Goal: Task Accomplishment & Management: Manage account settings

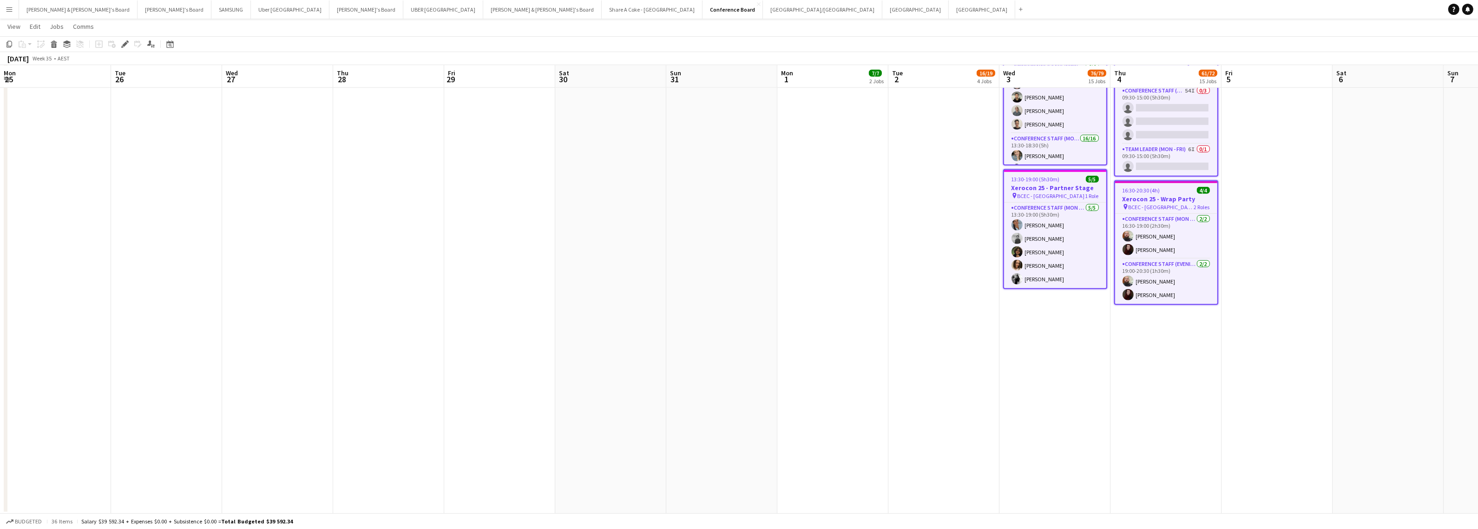
scroll to position [7, 0]
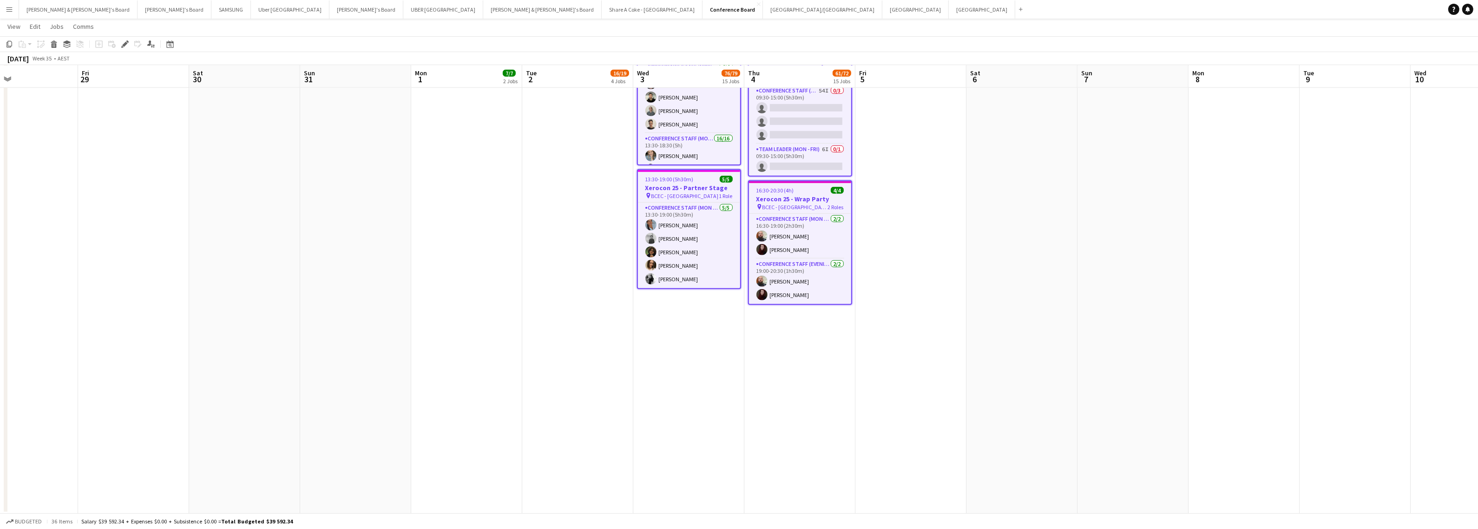
click at [7, 8] on app-icon "Menu" at bounding box center [9, 9] width 7 height 7
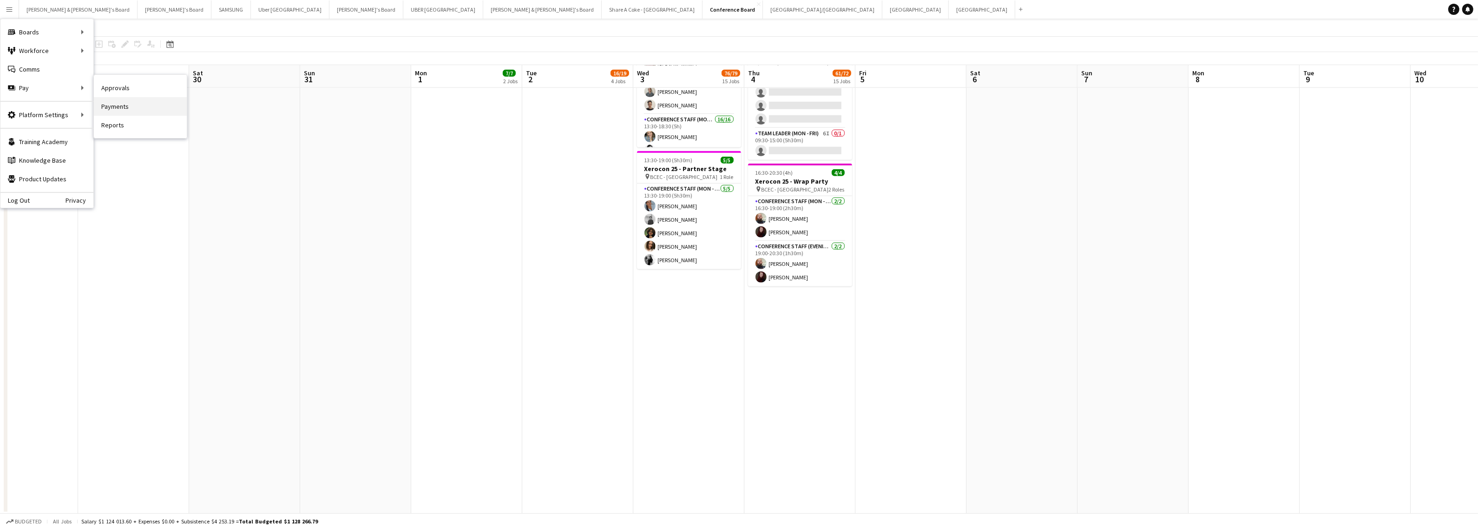
click at [134, 103] on link "Payments" at bounding box center [140, 106] width 93 height 19
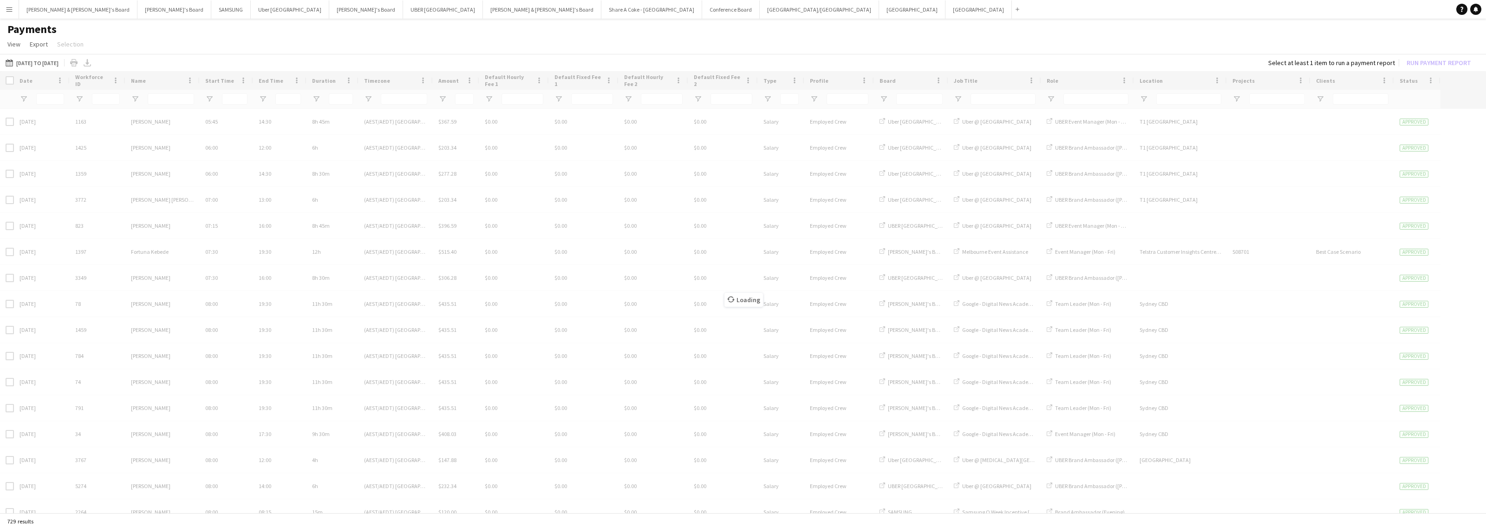
type input "***"
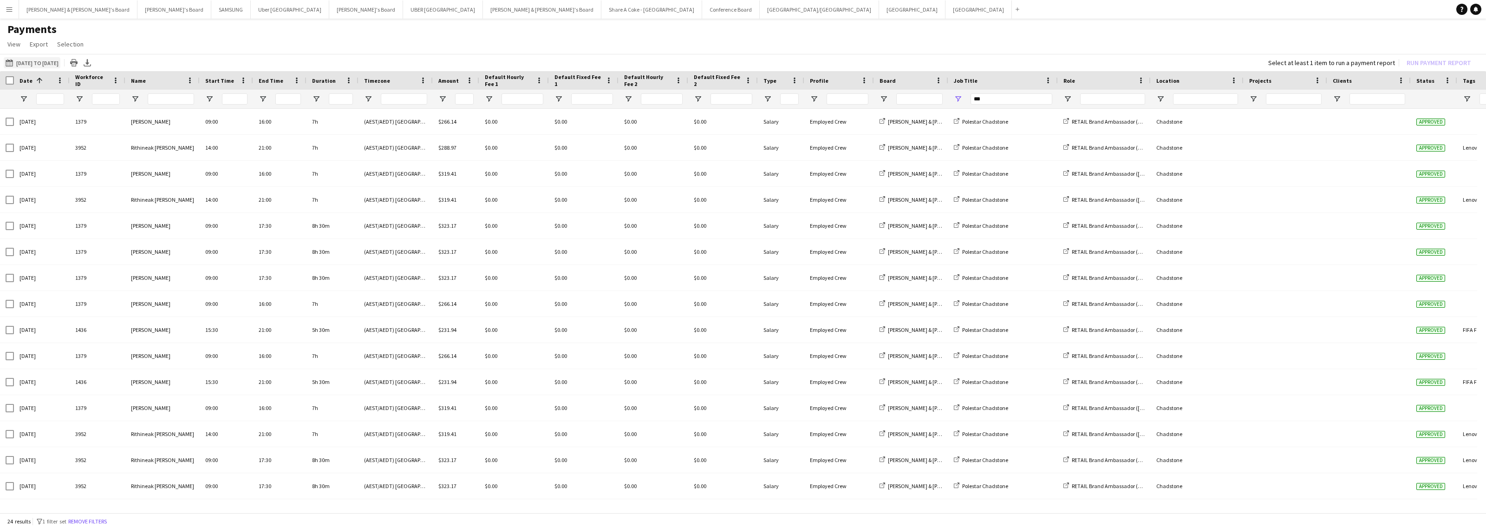
drag, startPoint x: 56, startPoint y: 59, endPoint x: 61, endPoint y: 64, distance: 7.6
click at [56, 59] on button "01-08-2025 to 19-08-2025 01-08-2025 to 19-08-2025" at bounding box center [32, 62] width 57 height 11
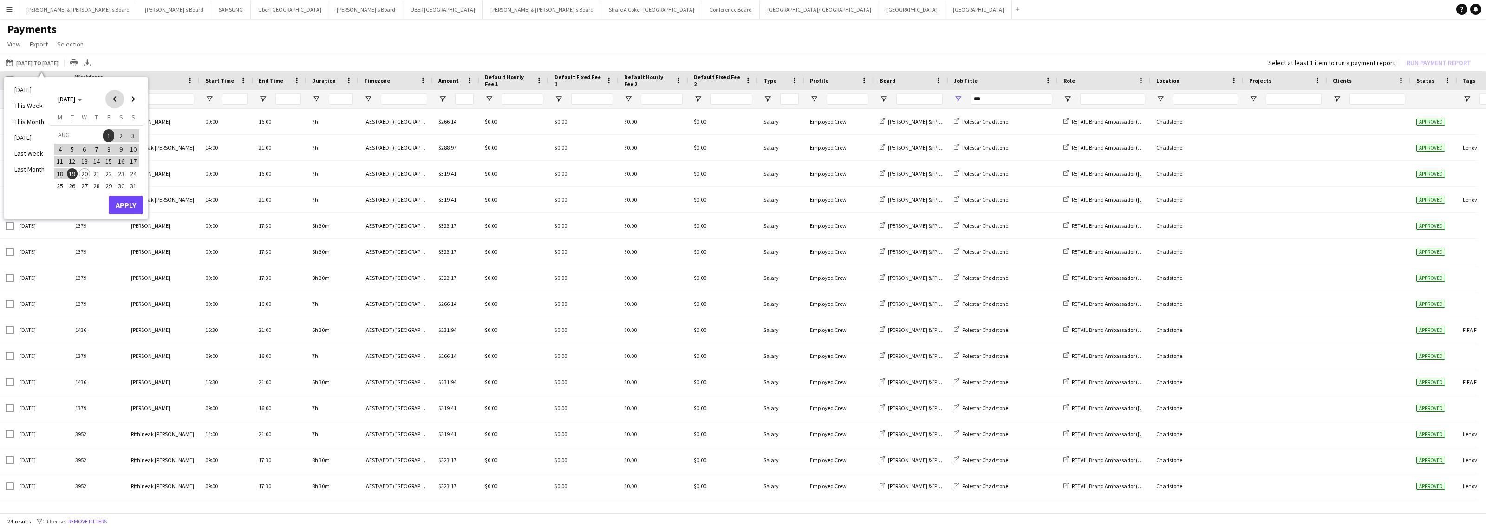
click at [111, 96] on span "Previous month" at bounding box center [114, 99] width 19 height 19
click at [136, 101] on span "Next month" at bounding box center [133, 99] width 19 height 19
click at [59, 149] on span "4" at bounding box center [59, 149] width 11 height 11
click at [133, 147] on span "10" at bounding box center [133, 149] width 11 height 11
click at [133, 200] on button "Apply" at bounding box center [126, 205] width 34 height 19
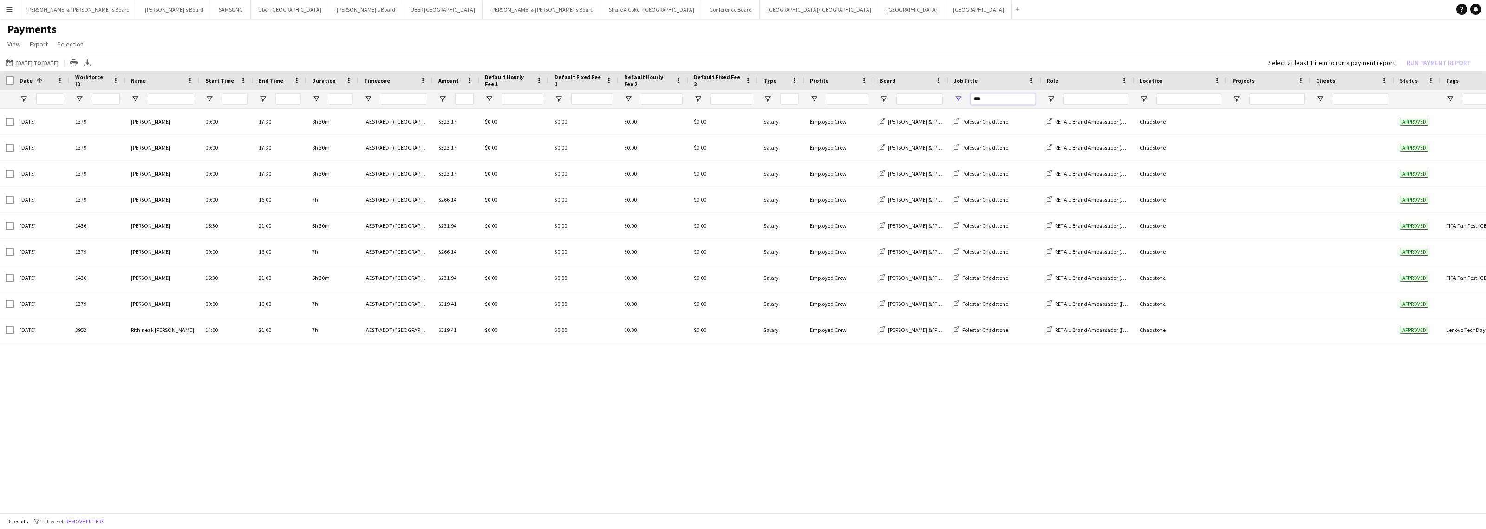
drag, startPoint x: 994, startPoint y: 100, endPoint x: 953, endPoint y: 103, distance: 41.4
click at [953, 103] on div "***" at bounding box center [994, 99] width 93 height 19
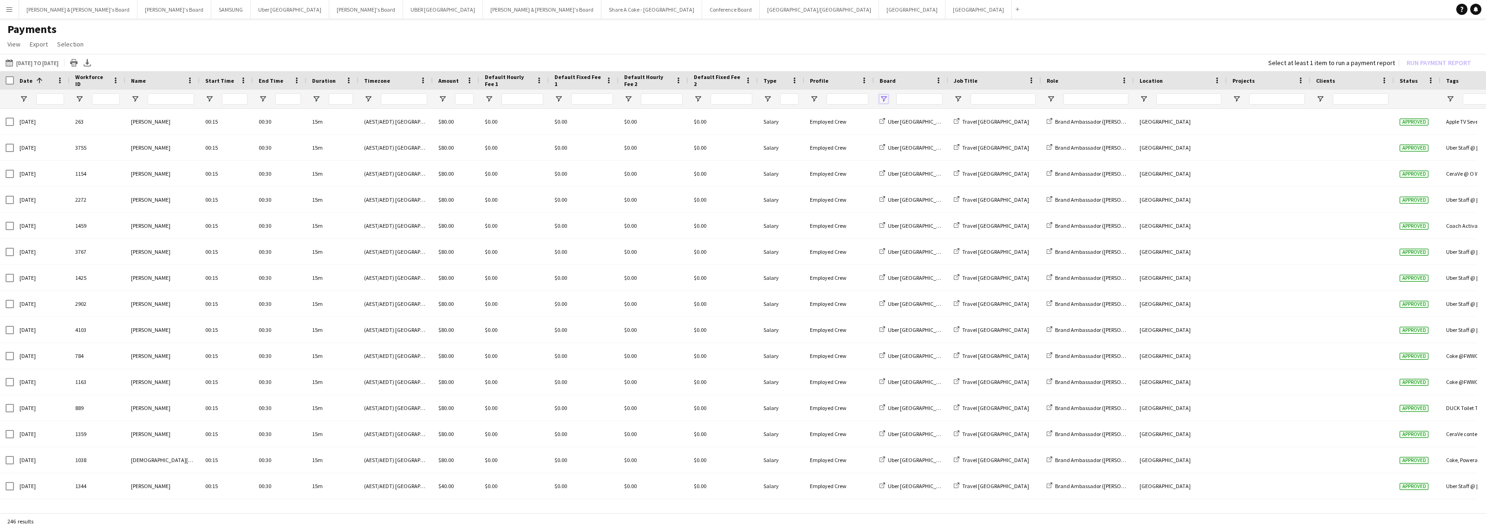
click at [883, 100] on span "Open Filter Menu" at bounding box center [884, 99] width 8 height 8
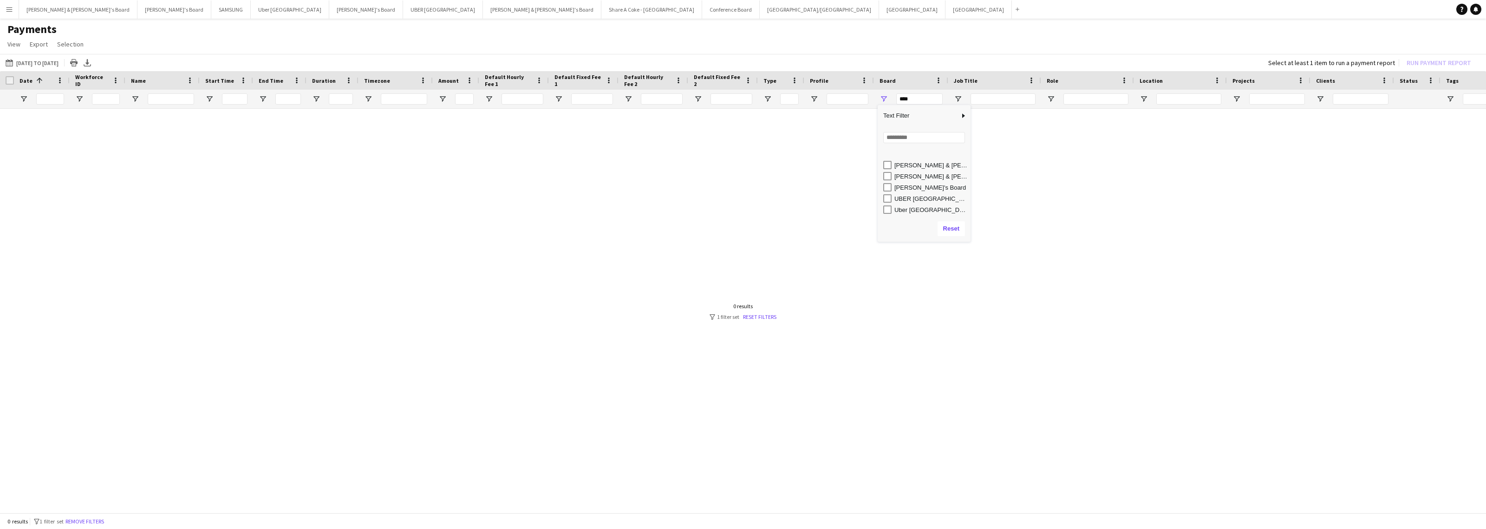
scroll to position [36, 0]
type input "**********"
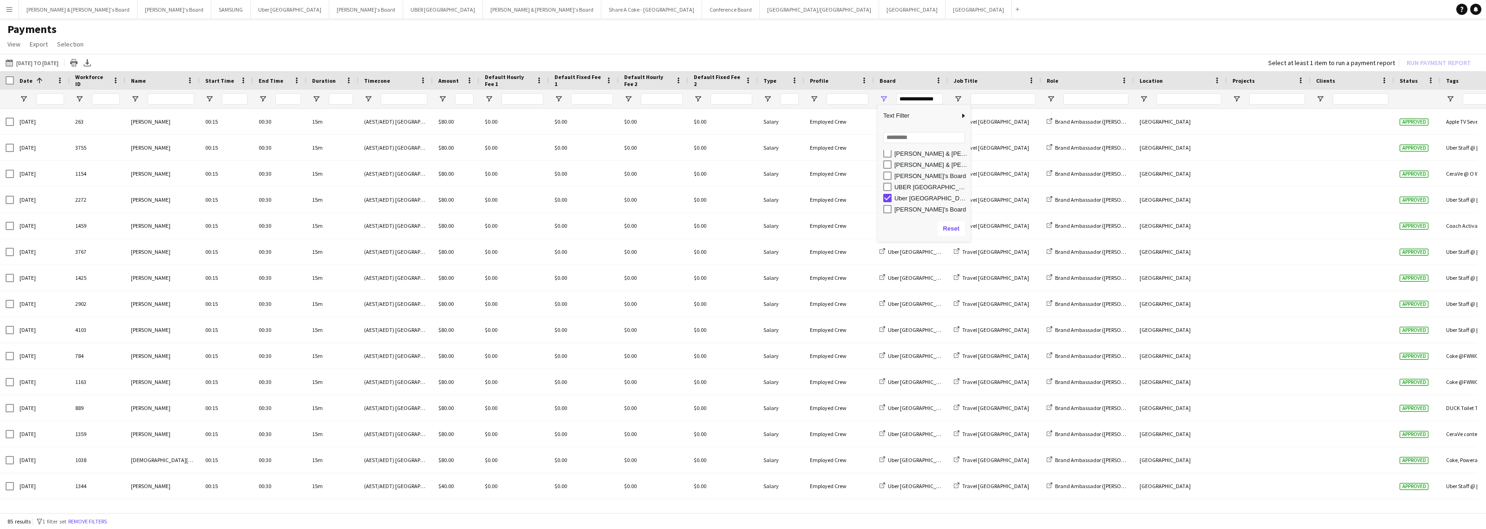
drag, startPoint x: 961, startPoint y: 30, endPoint x: 956, endPoint y: 29, distance: 4.8
click at [961, 30] on h1 "Payments" at bounding box center [743, 29] width 1486 height 14
click at [187, 80] on span at bounding box center [190, 80] width 8 height 8
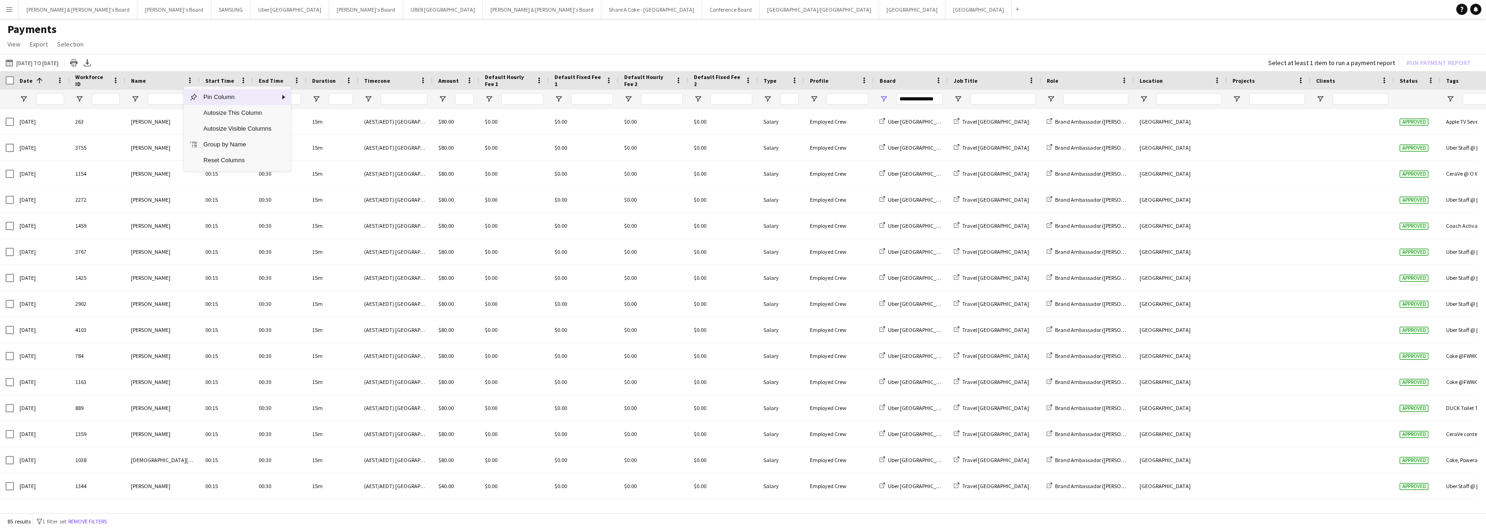
click at [168, 38] on app-page-menu "View Customise view Customise filters Reset Filters Reset View Reset All Export…" at bounding box center [743, 45] width 1486 height 18
click at [142, 77] on span "Name" at bounding box center [138, 80] width 15 height 7
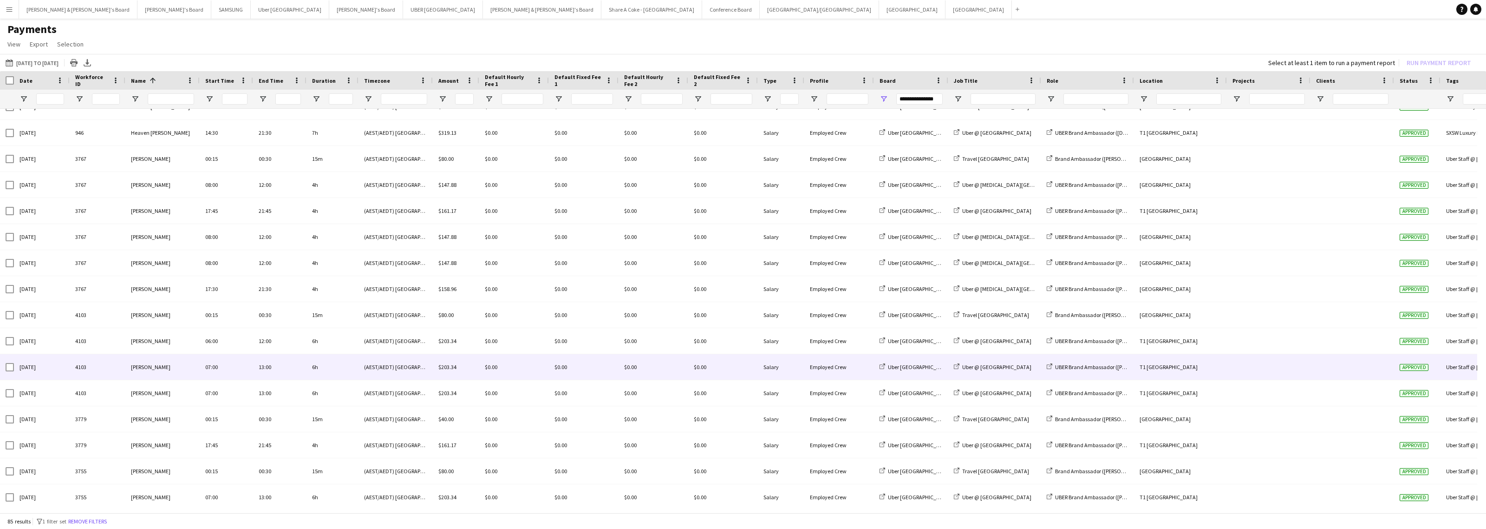
scroll to position [0, 0]
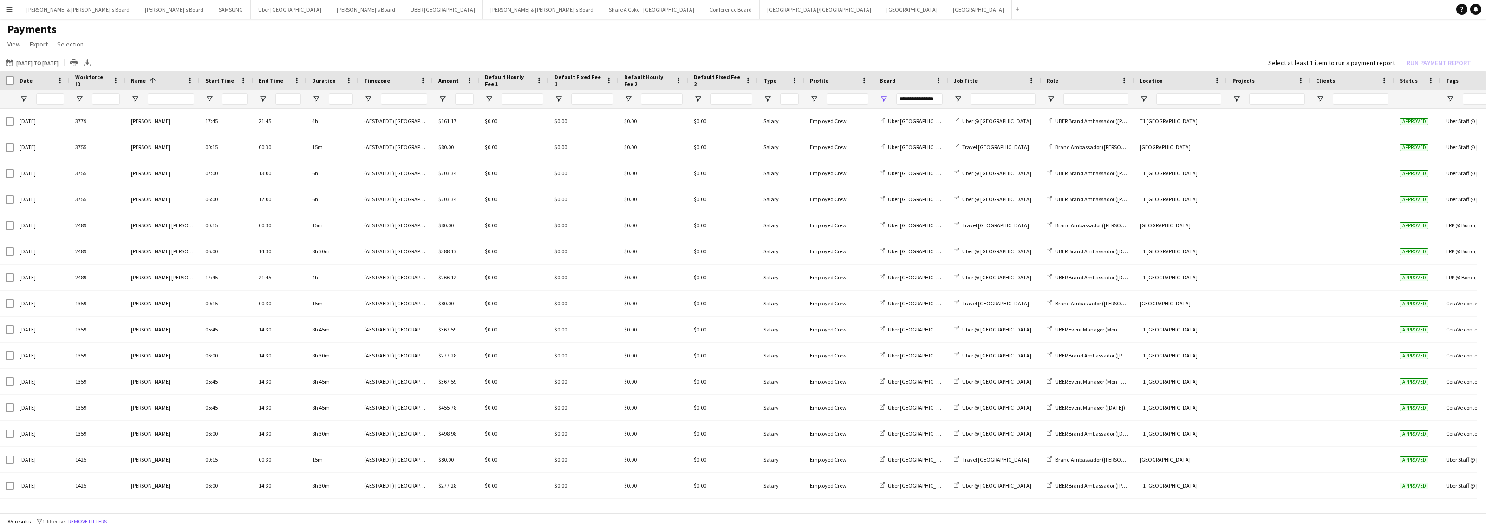
click at [68, 52] on app-page-menu "View Customise view Customise filters Reset Filters Reset View Reset All Export…" at bounding box center [743, 45] width 1486 height 18
click at [65, 55] on div "01-08-2025 to 19-08-2025 04-08-2025 to 10-08-2025 Today This Week This Month Ye…" at bounding box center [743, 62] width 1486 height 17
click at [60, 58] on button "01-08-2025 to 19-08-2025 04-08-2025 to 10-08-2025" at bounding box center [32, 62] width 57 height 11
click at [62, 162] on span "11" at bounding box center [59, 161] width 11 height 11
click at [138, 160] on span "17" at bounding box center [133, 161] width 11 height 11
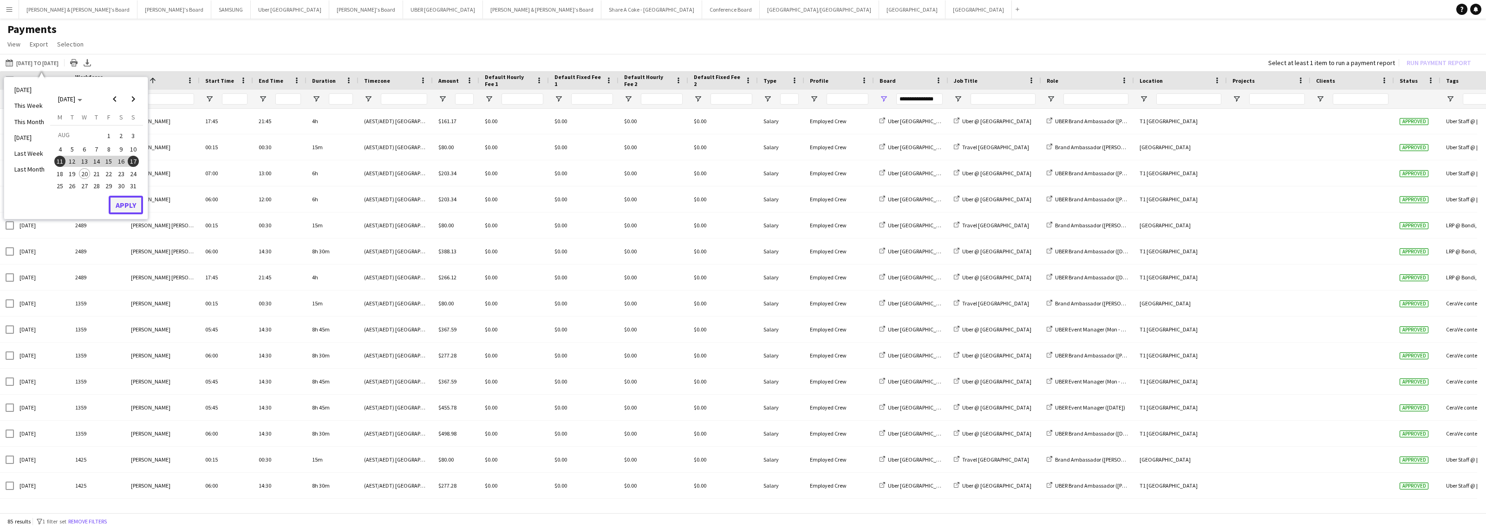
click at [131, 203] on button "Apply" at bounding box center [126, 205] width 34 height 19
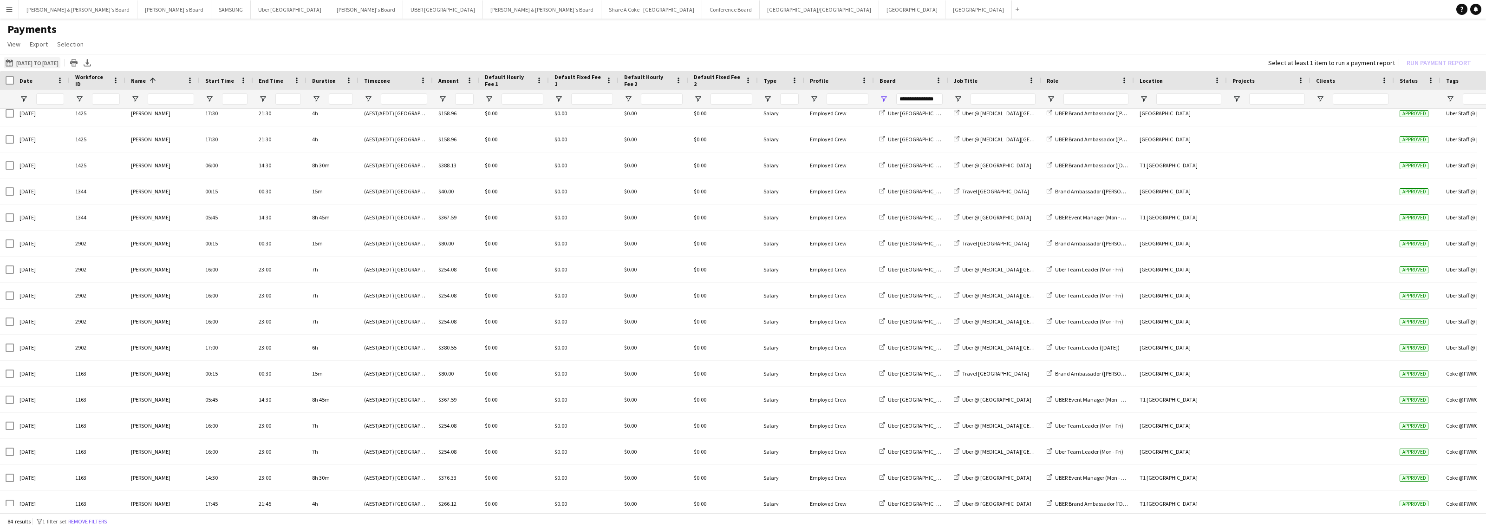
click at [60, 63] on button "01-08-2025 to 19-08-2025 11-08-2025 to 17-08-2025" at bounding box center [32, 62] width 57 height 11
click at [115, 97] on span "Previous month" at bounding box center [114, 99] width 19 height 19
click at [140, 98] on span "Next month" at bounding box center [133, 99] width 19 height 19
click at [110, 136] on span "1" at bounding box center [108, 135] width 11 height 13
click at [109, 158] on span "15" at bounding box center [108, 161] width 11 height 11
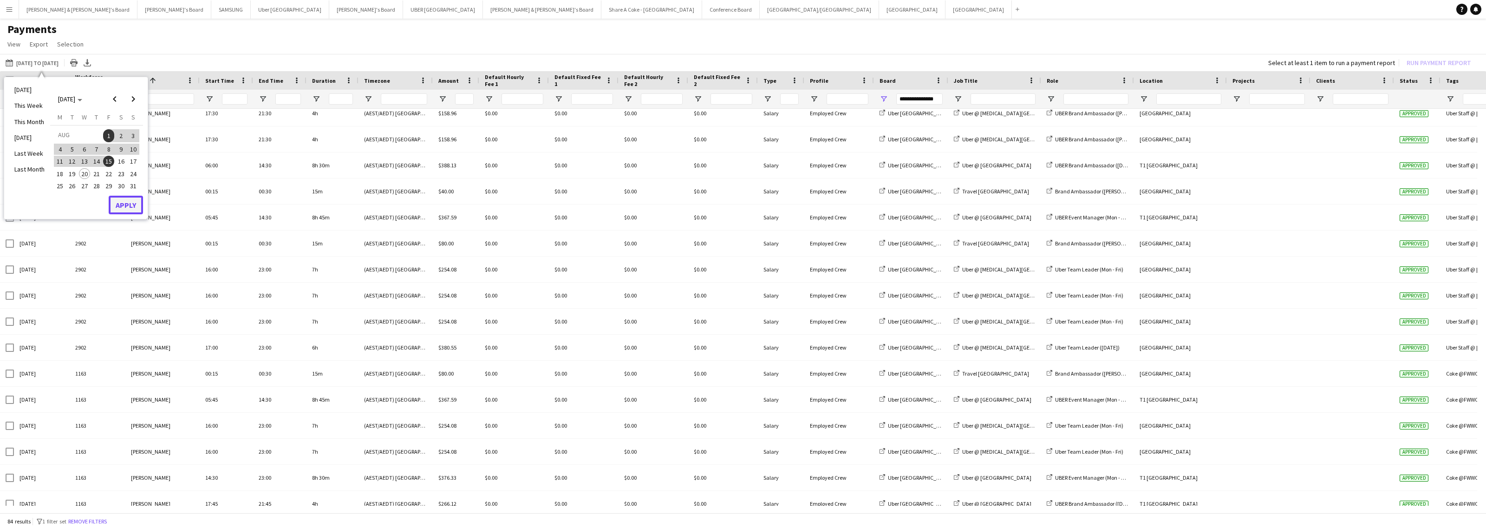
click at [128, 204] on button "Apply" at bounding box center [126, 205] width 34 height 19
click at [886, 98] on span "Open Filter Menu" at bounding box center [884, 99] width 8 height 8
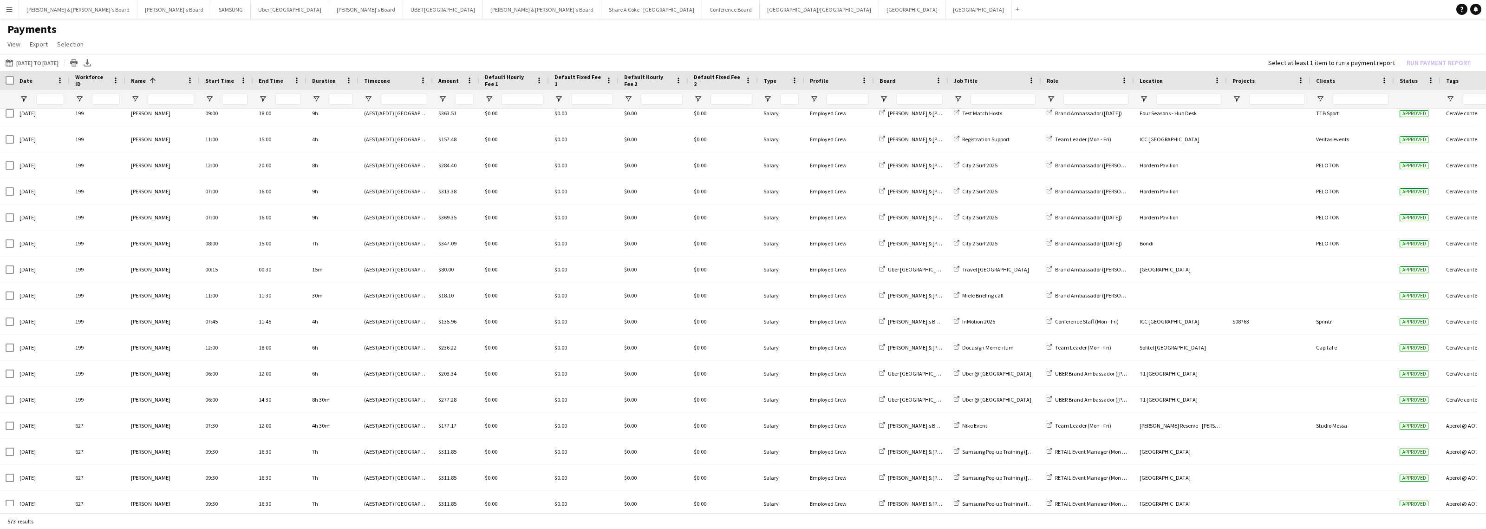
click at [921, 42] on app-page-menu "View Customise view Customise filters Reset Filters Reset View Reset All Export…" at bounding box center [743, 45] width 1486 height 18
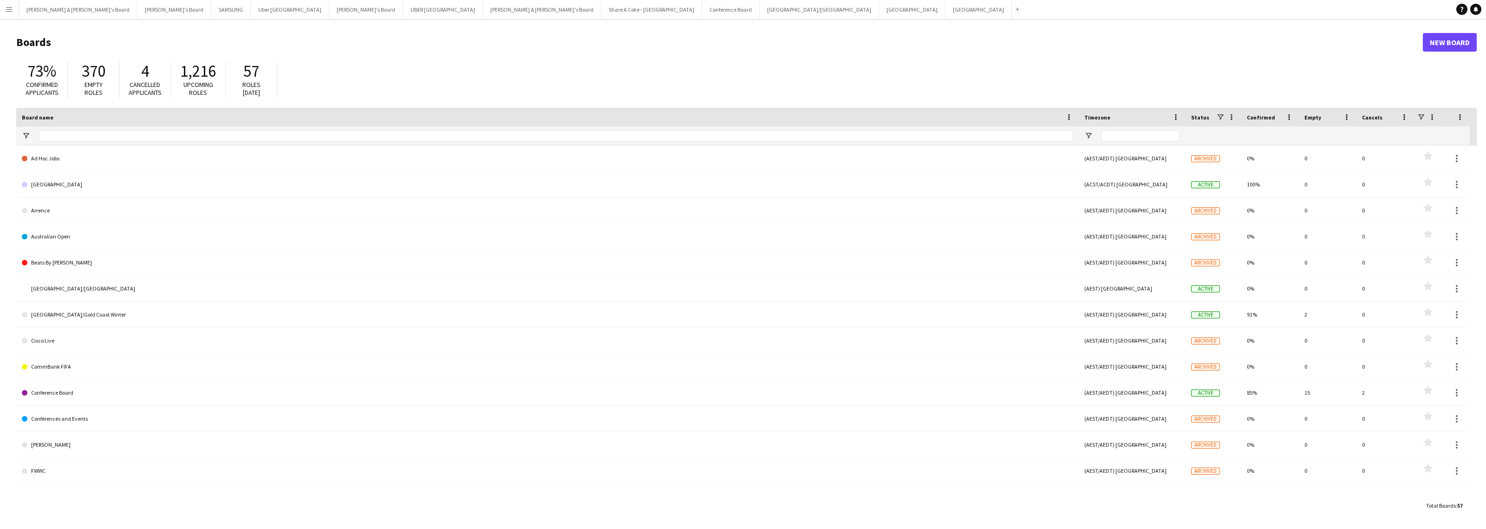
click at [10, 12] on app-icon "Menu" at bounding box center [9, 9] width 7 height 7
click at [143, 91] on link "Approvals" at bounding box center [140, 87] width 93 height 19
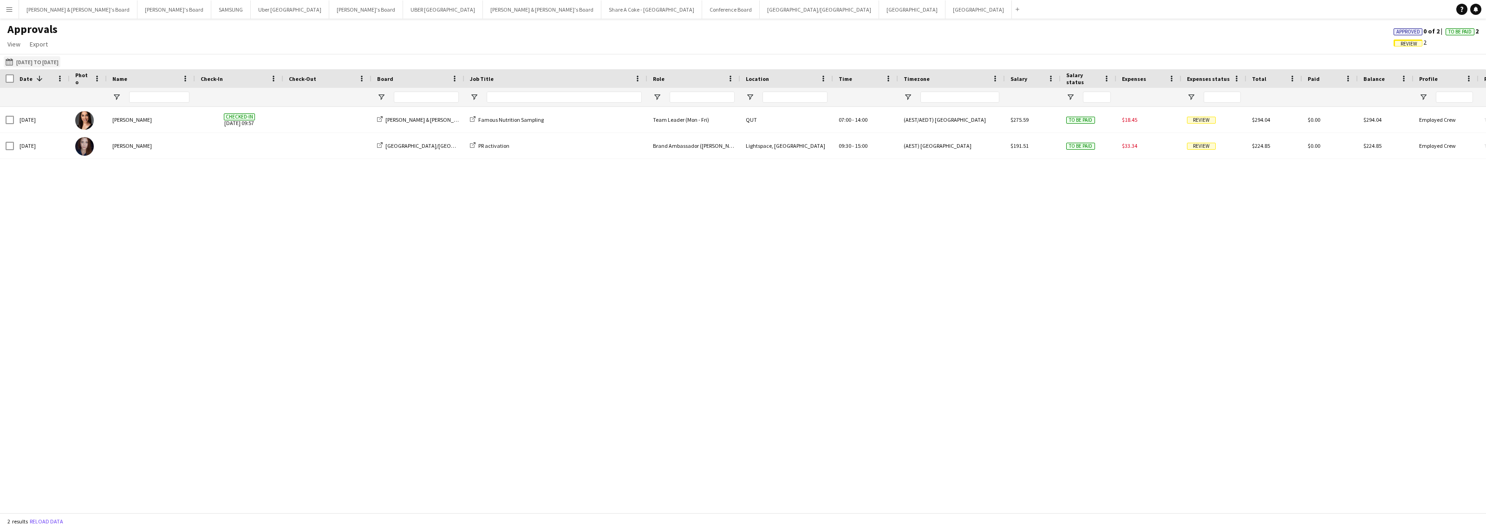
click at [56, 59] on button "[DATE] to [DATE] [DATE] to [DATE]" at bounding box center [32, 61] width 57 height 11
click at [214, 24] on div "Approvals View Customise view Customise filters Reset Filters Reset View Reset …" at bounding box center [743, 38] width 1486 height 32
click at [60, 61] on button "[DATE] to [DATE] [DATE] to [DATE]" at bounding box center [32, 61] width 57 height 11
click at [12, 13] on button "Menu" at bounding box center [9, 9] width 19 height 19
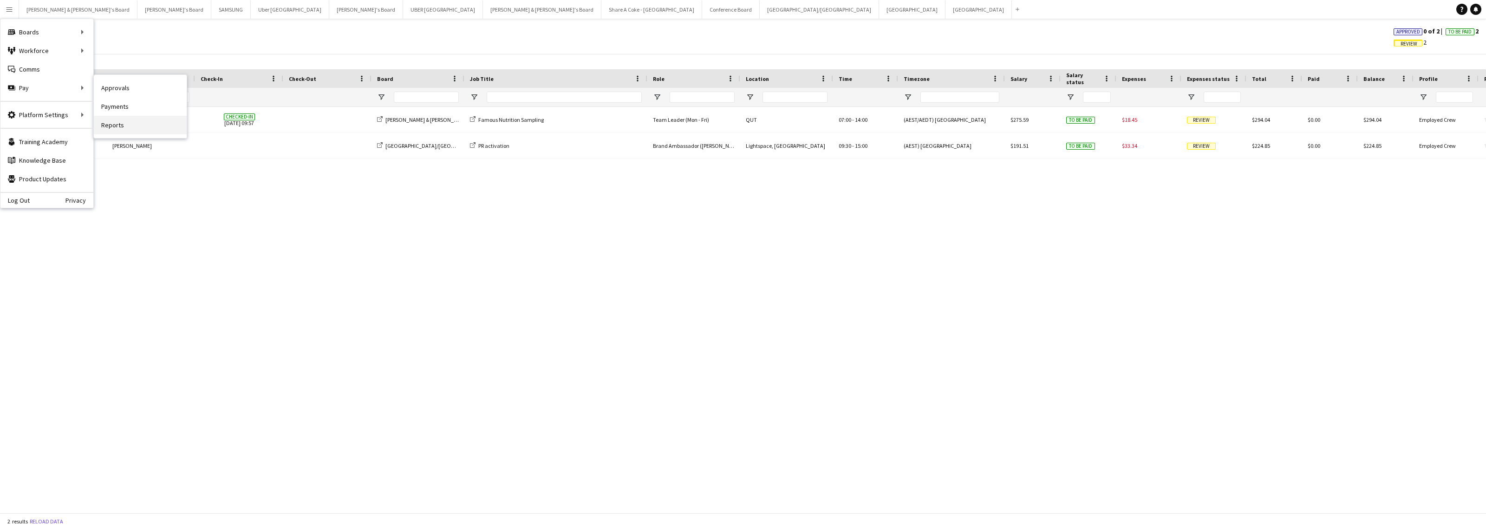
click at [131, 127] on link "Reports" at bounding box center [140, 125] width 93 height 19
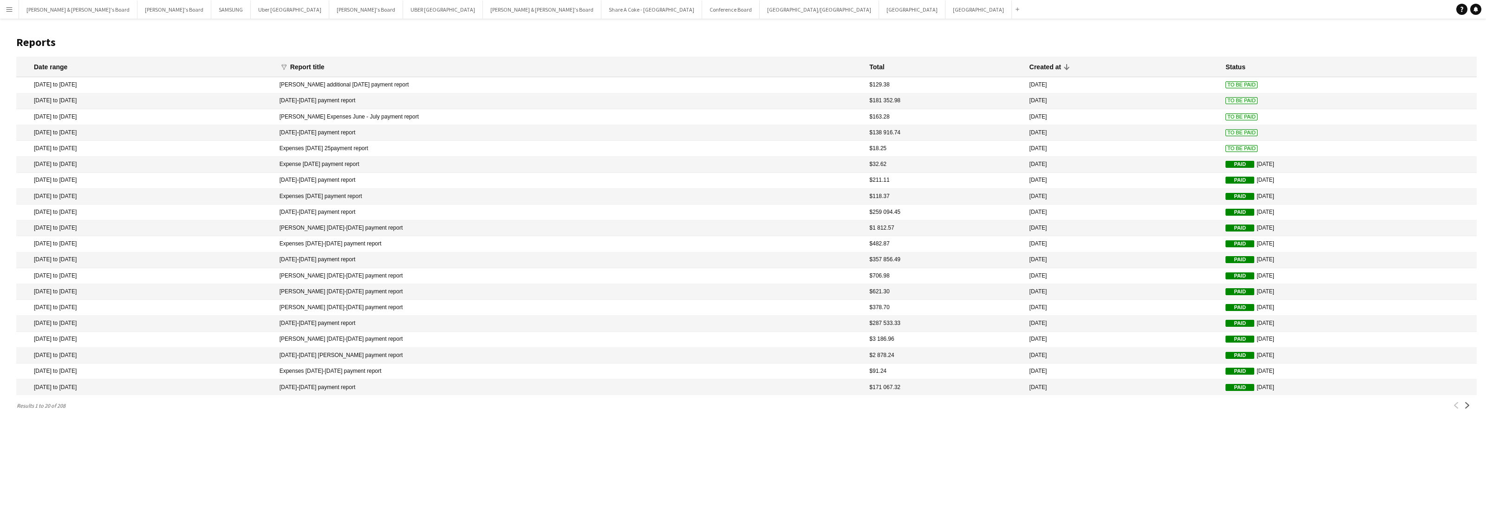
click at [451, 148] on mat-cell "Expenses [DATE] 25payment report" at bounding box center [570, 149] width 590 height 16
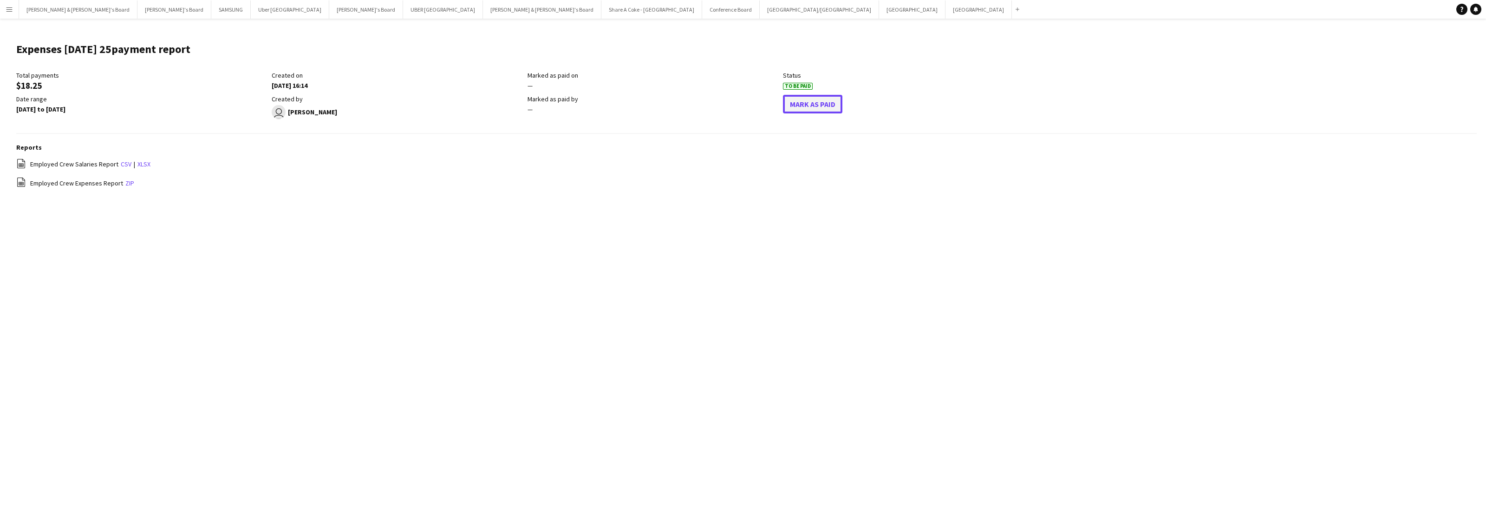
click at [827, 105] on button "Mark As Paid" at bounding box center [812, 104] width 59 height 19
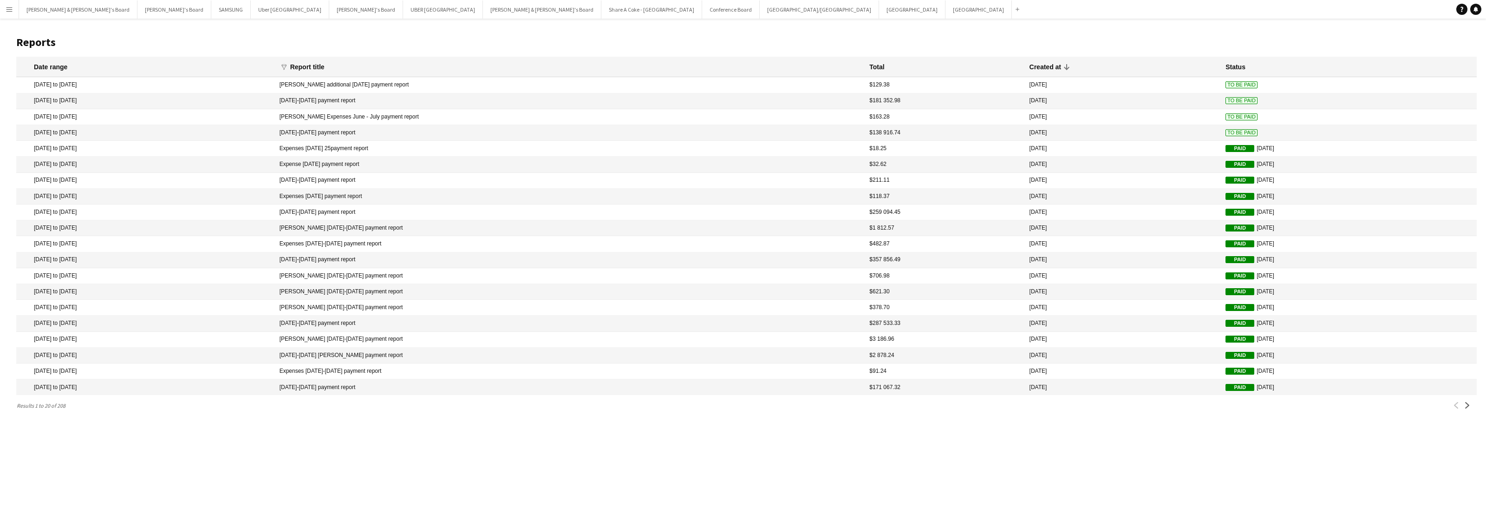
click at [425, 131] on mat-cell "[DATE]-[DATE] payment report" at bounding box center [570, 133] width 590 height 16
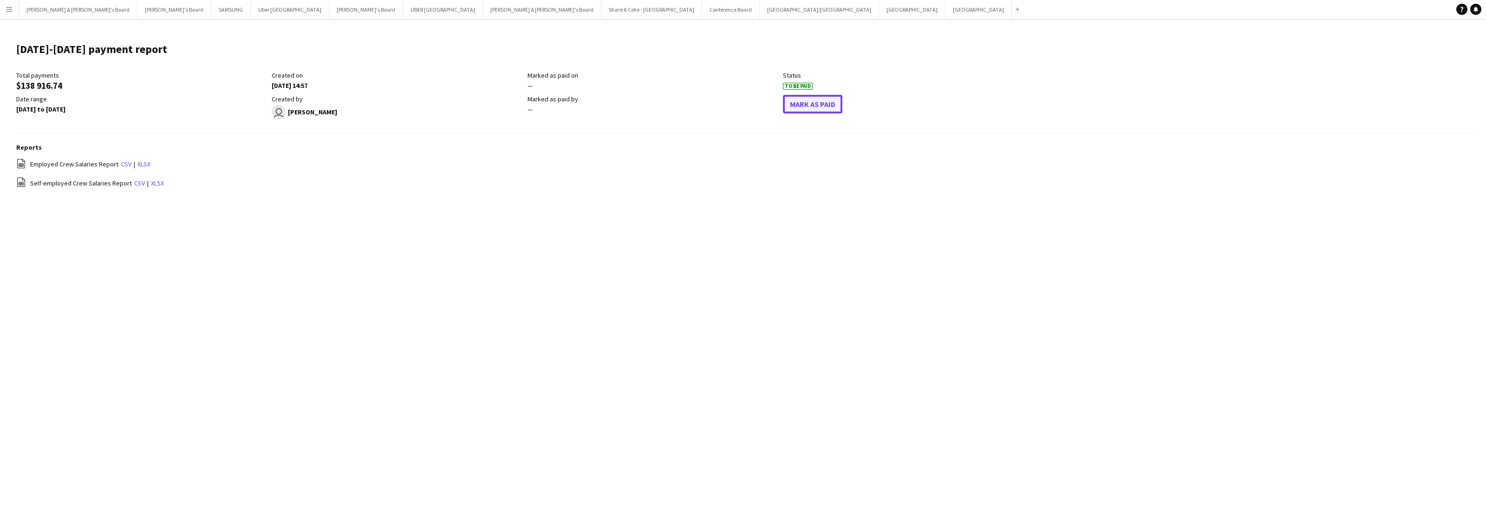
click at [801, 111] on button "Mark As Paid" at bounding box center [812, 104] width 59 height 19
click at [11, 10] on app-icon "Menu" at bounding box center [9, 9] width 7 height 7
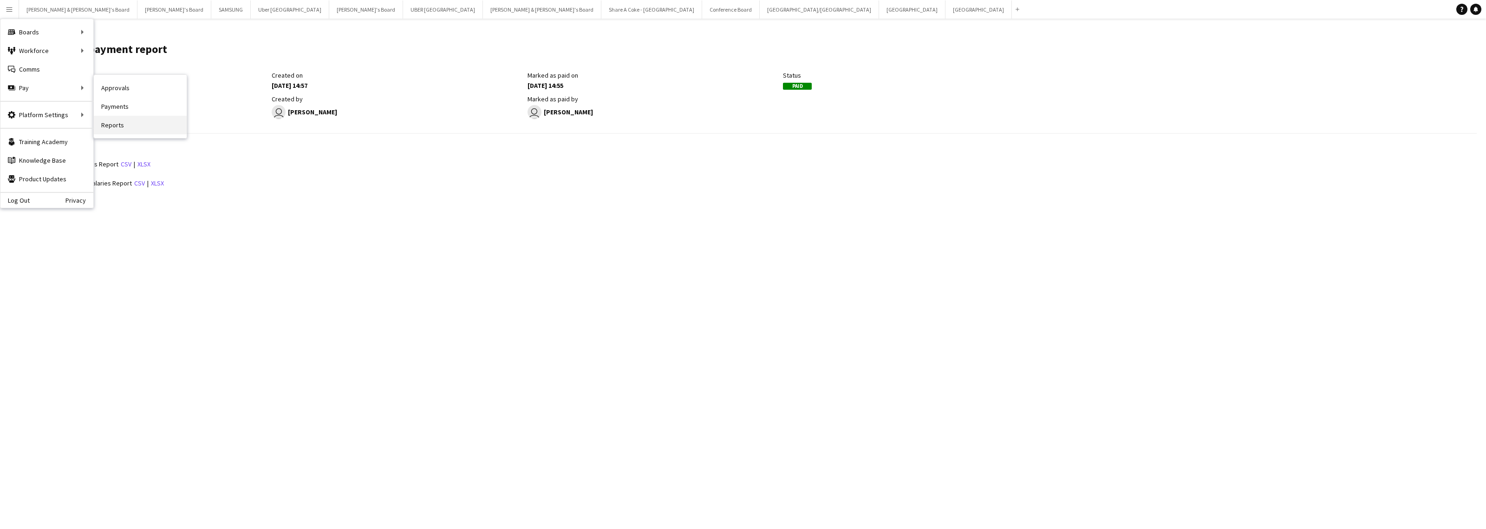
click at [124, 125] on link "Reports" at bounding box center [140, 125] width 93 height 19
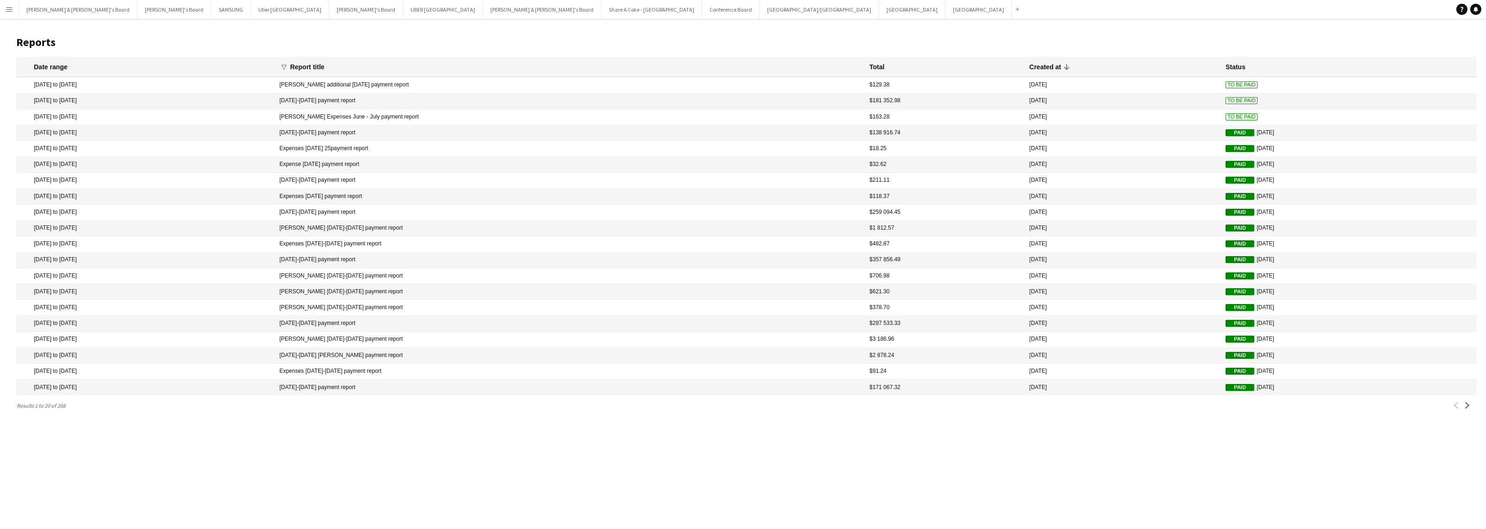
click at [449, 115] on mat-cell "[PERSON_NAME] Expenses June - July payment report" at bounding box center [570, 117] width 590 height 16
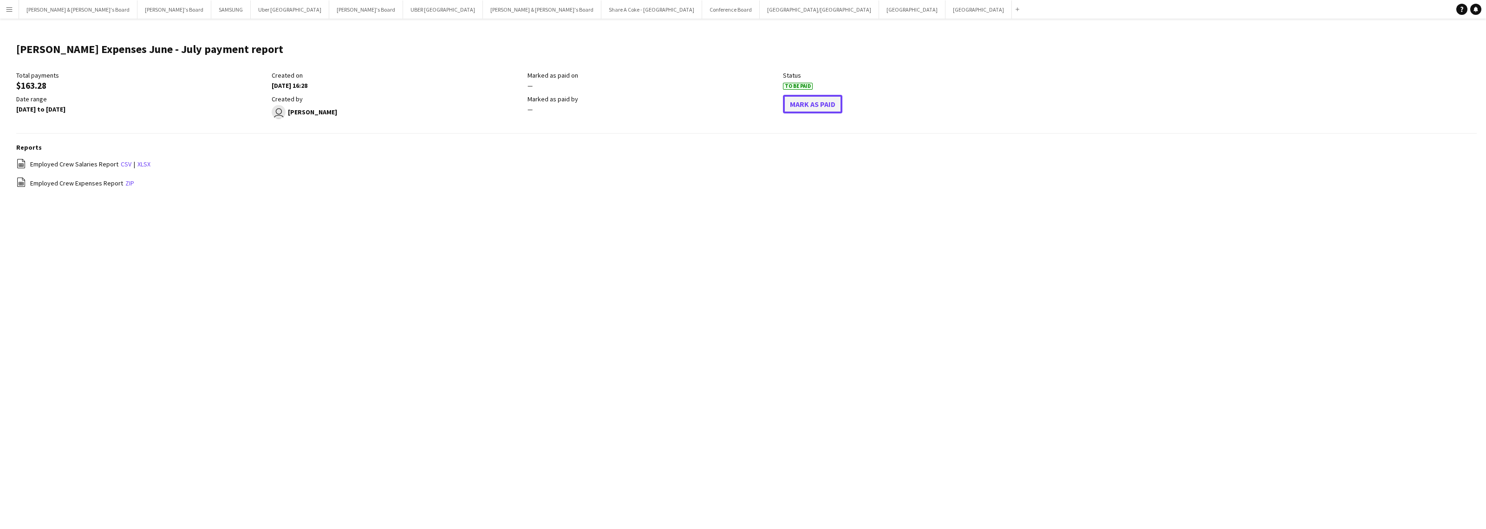
click at [805, 105] on button "Mark As Paid" at bounding box center [812, 104] width 59 height 19
click at [10, 9] on app-icon "Menu" at bounding box center [9, 9] width 7 height 7
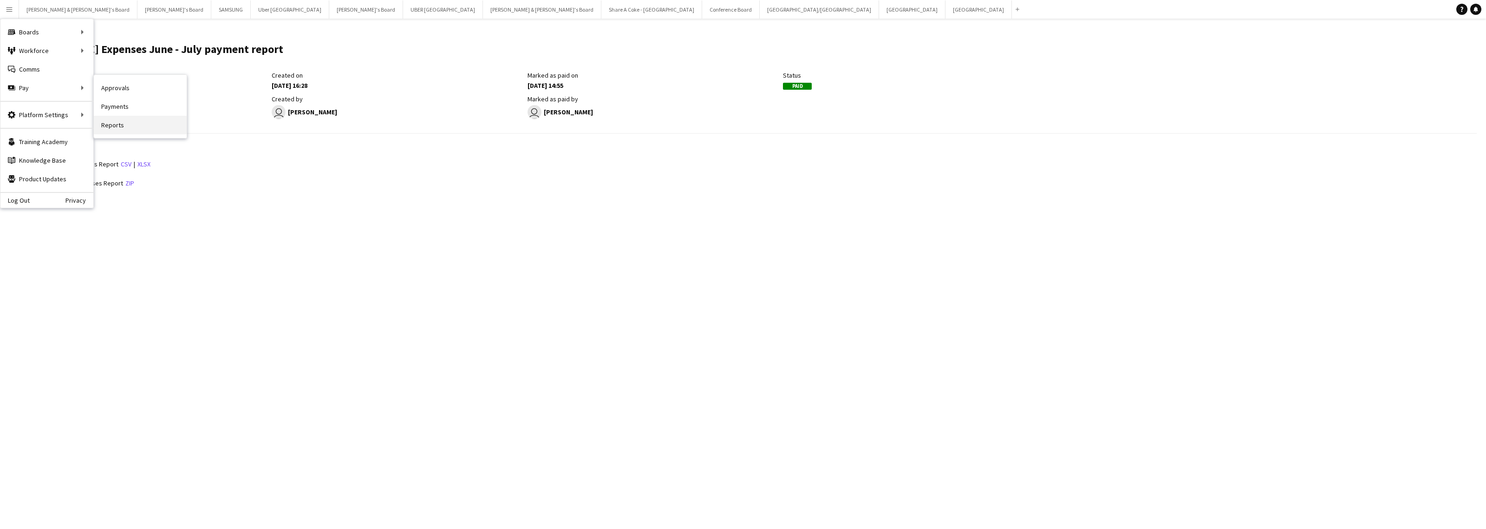
click at [136, 122] on link "Reports" at bounding box center [140, 125] width 93 height 19
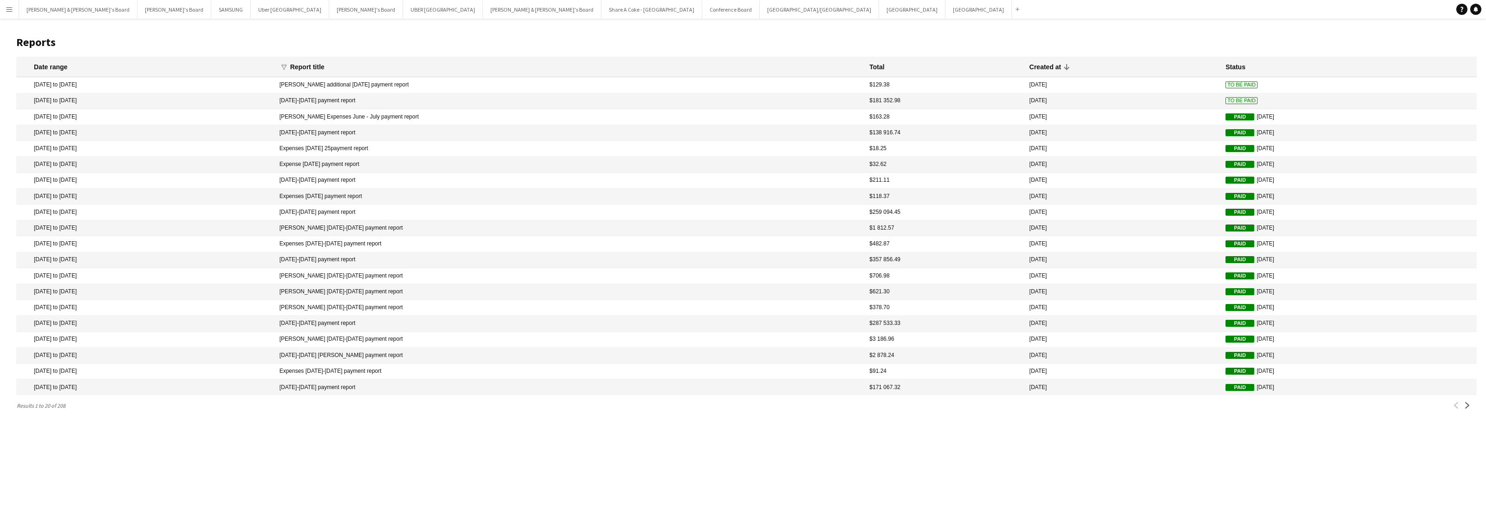
click at [117, 96] on mat-cell "[DATE] to [DATE]" at bounding box center [145, 101] width 259 height 16
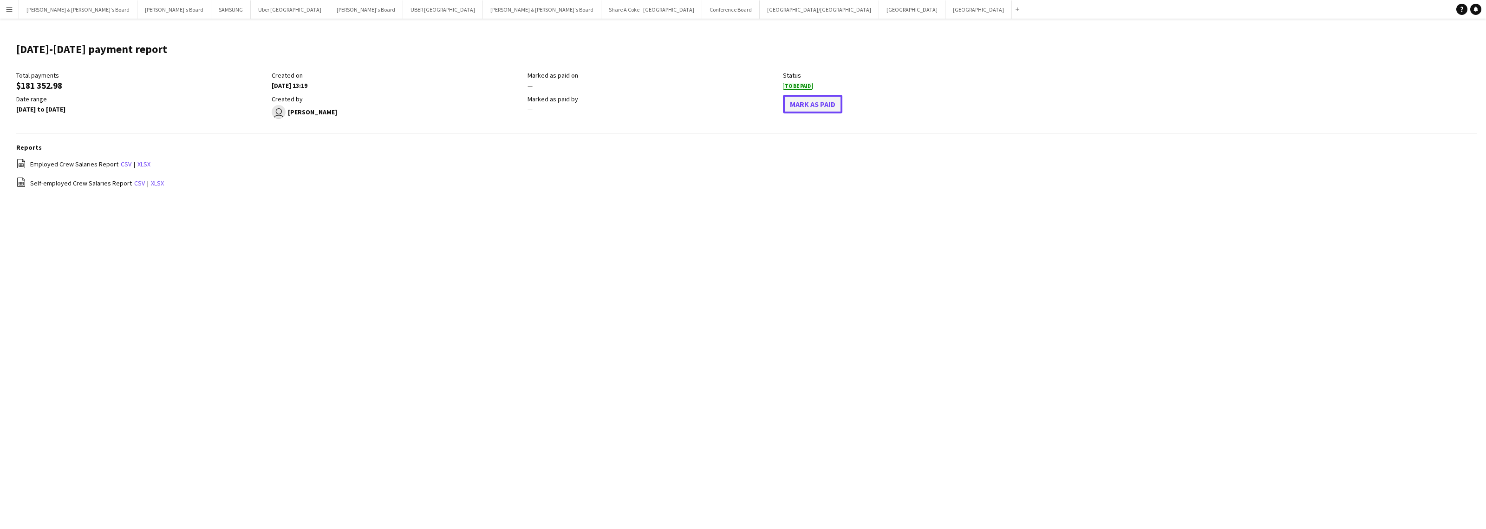
click at [811, 103] on button "Mark As Paid" at bounding box center [812, 104] width 59 height 19
click at [4, 11] on button "Menu" at bounding box center [9, 9] width 19 height 19
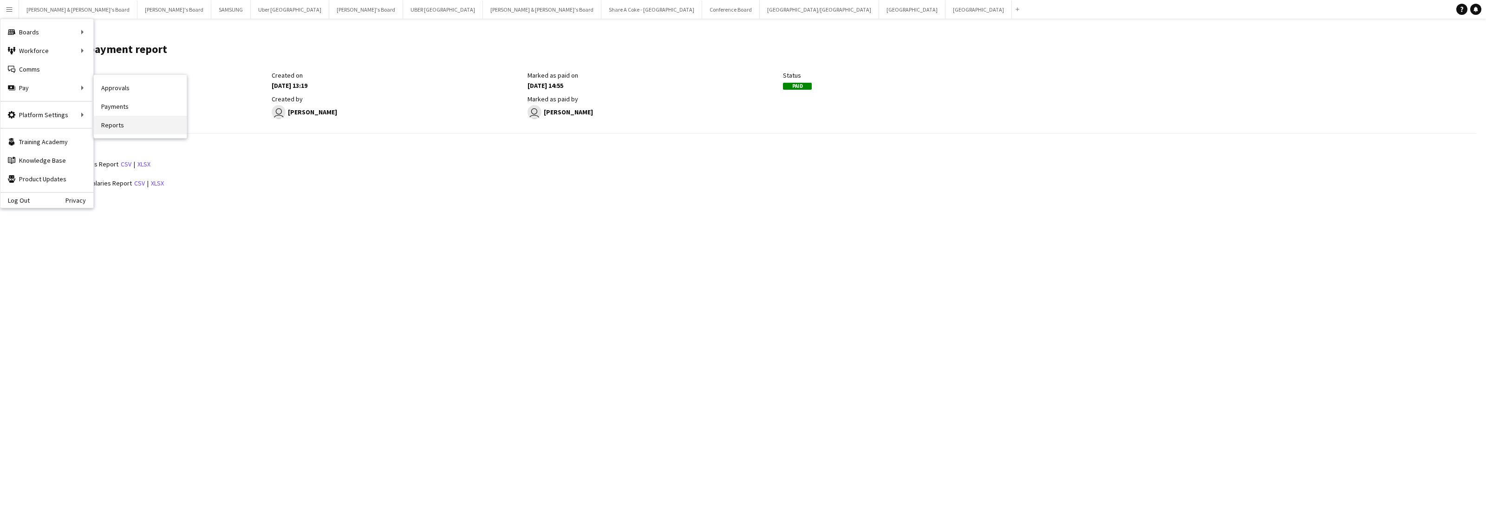
click at [118, 124] on link "Reports" at bounding box center [140, 125] width 93 height 19
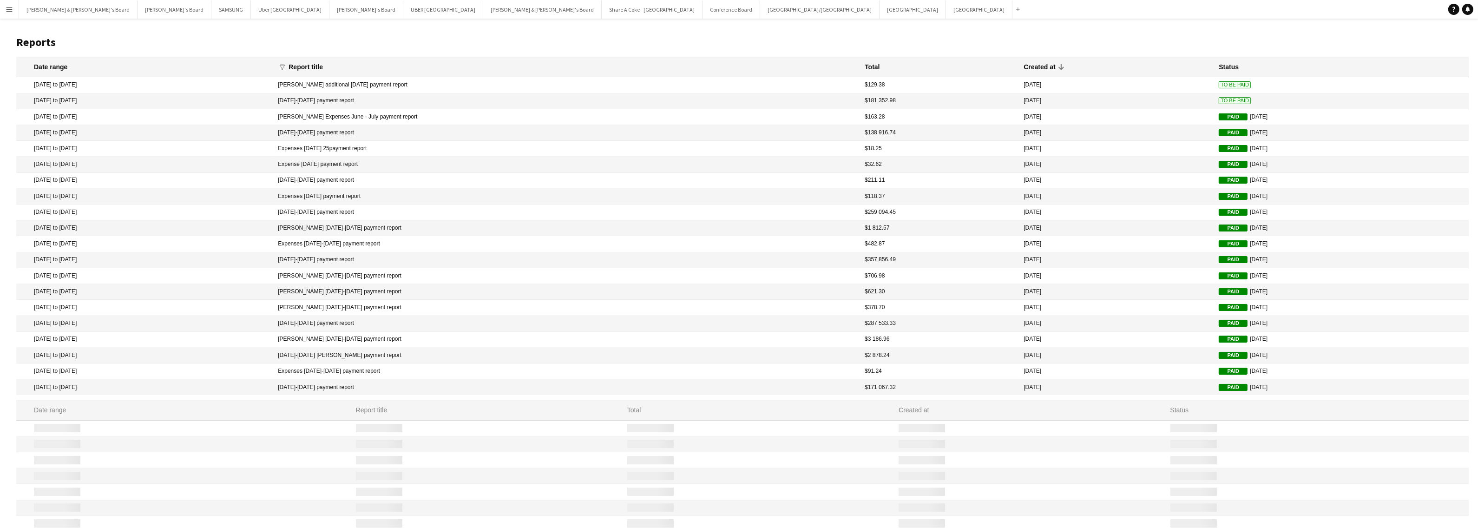
click at [105, 83] on mat-cell "[DATE] to [DATE]" at bounding box center [144, 85] width 257 height 16
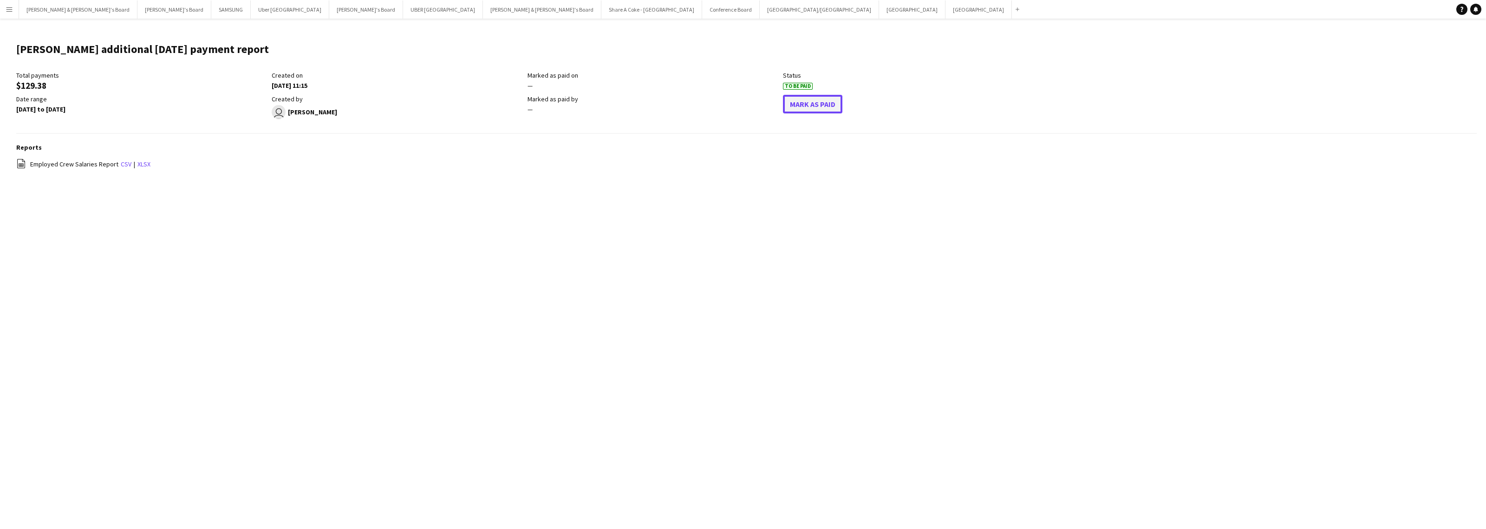
click at [815, 105] on button "Mark As Paid" at bounding box center [812, 104] width 59 height 19
click at [7, 10] on app-icon "Menu" at bounding box center [9, 9] width 7 height 7
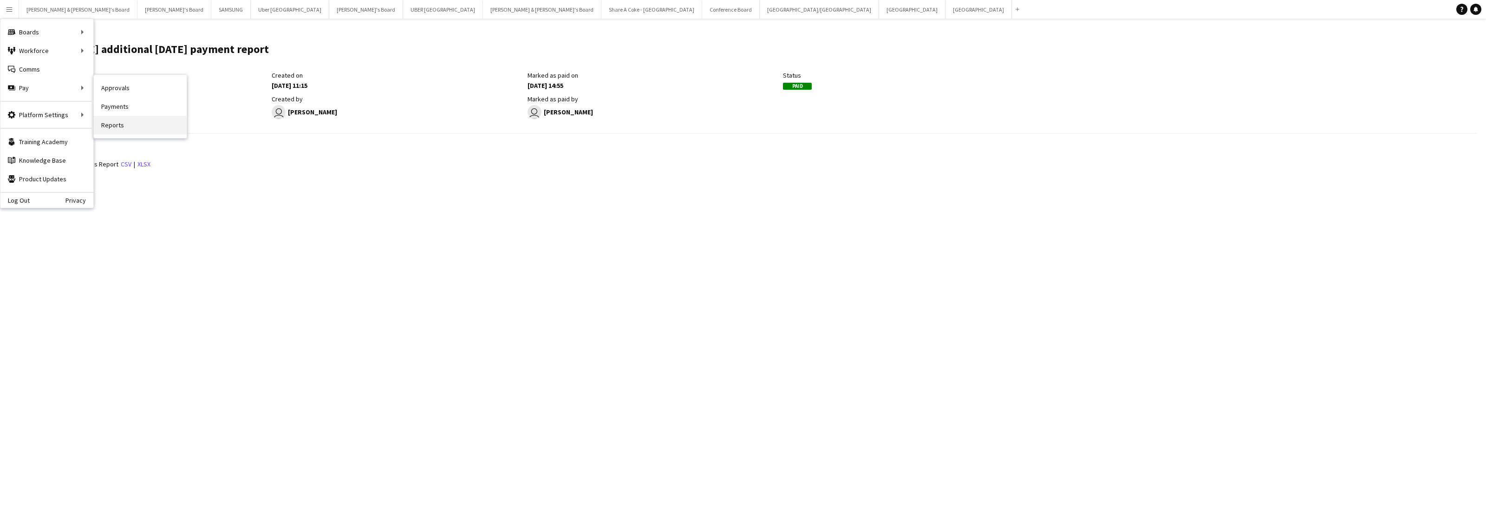
click at [114, 130] on link "Reports" at bounding box center [140, 125] width 93 height 19
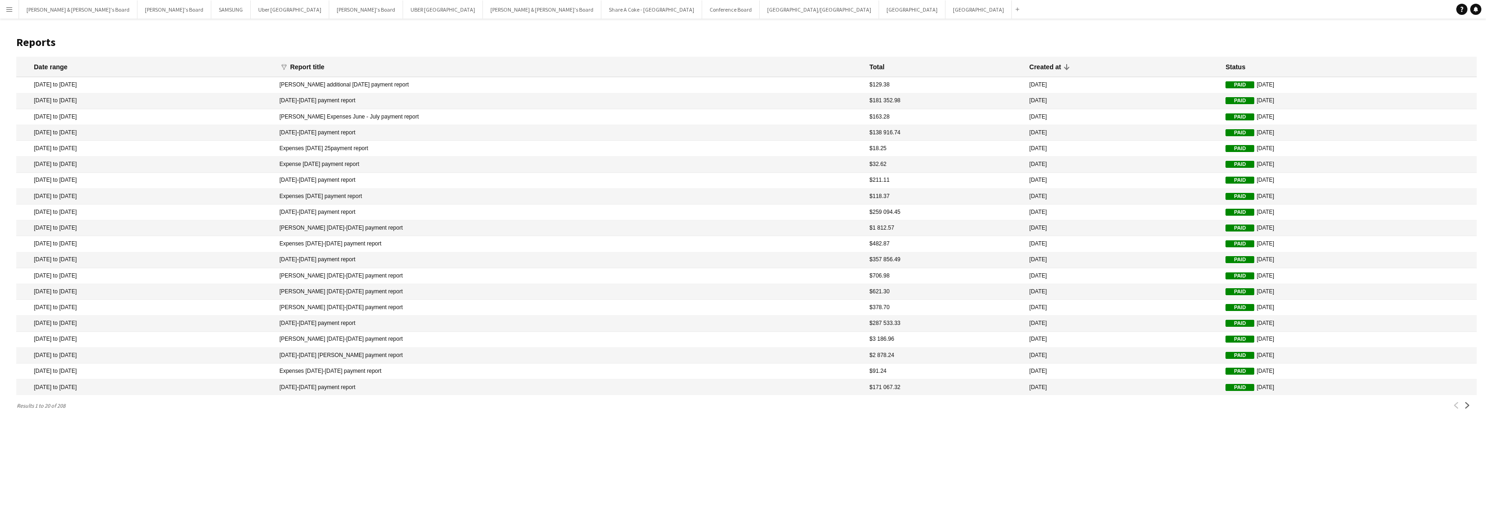
click at [12, 13] on button "Menu" at bounding box center [9, 9] width 19 height 19
click at [128, 87] on link "Approvals" at bounding box center [140, 87] width 93 height 19
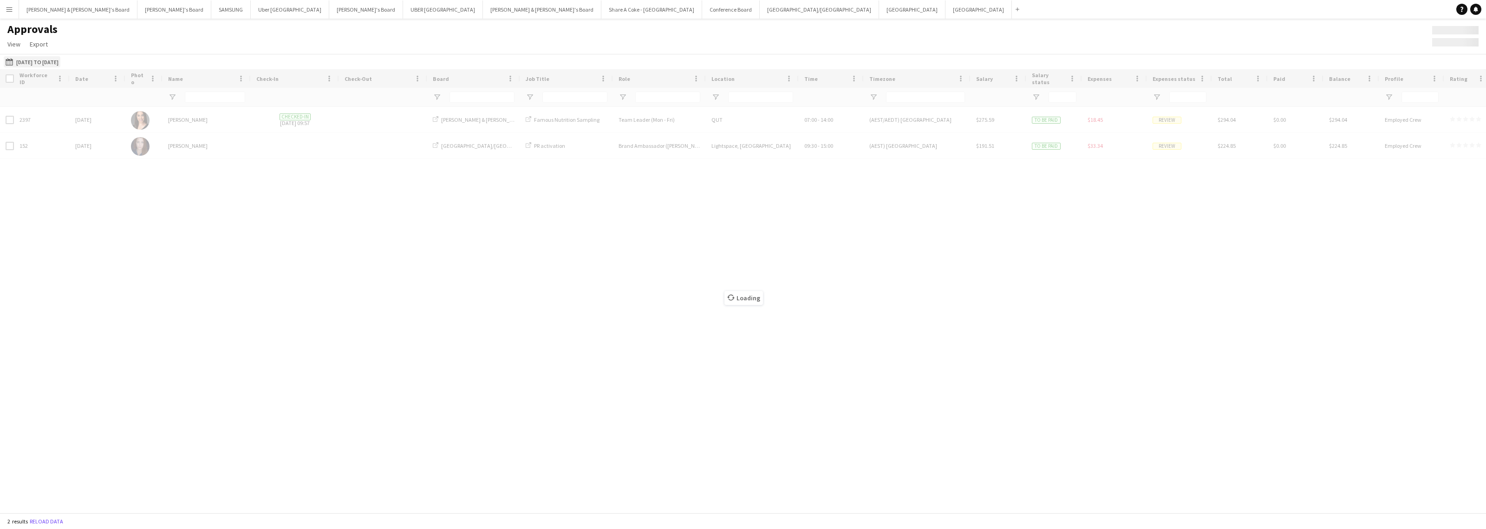
click at [54, 59] on button "[DATE] to [DATE] [DATE] to [DATE]" at bounding box center [32, 61] width 57 height 11
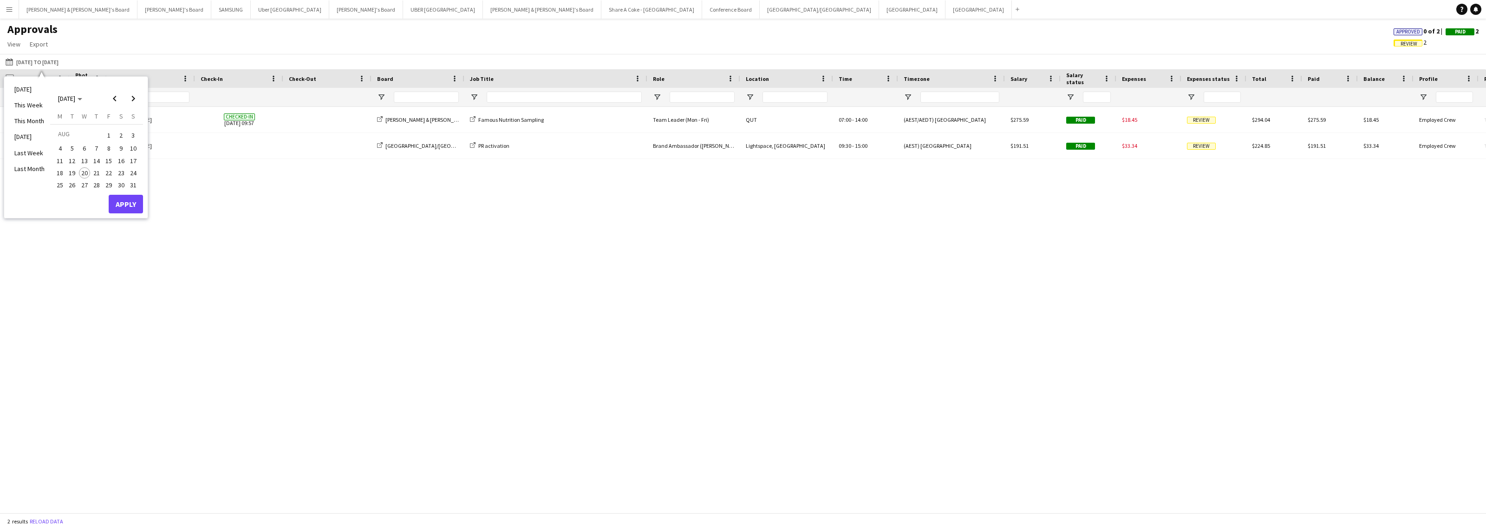
click at [108, 134] on span "1" at bounding box center [108, 135] width 11 height 13
click at [112, 161] on span "15" at bounding box center [108, 160] width 11 height 11
click at [123, 205] on button "Apply" at bounding box center [126, 204] width 34 height 19
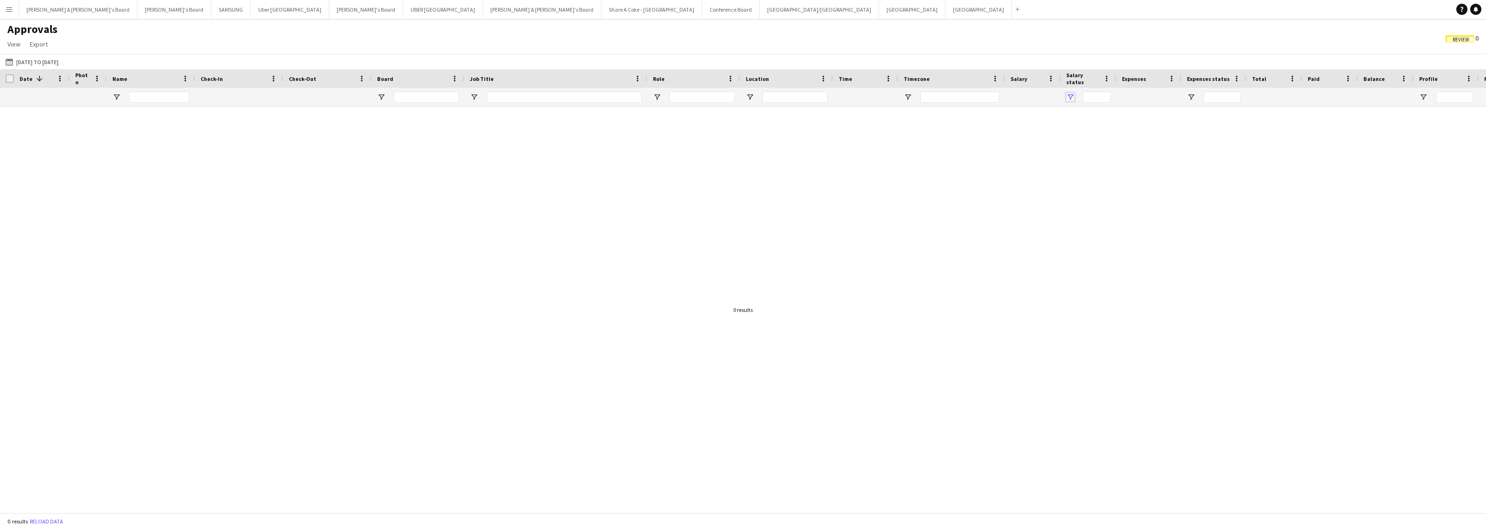
click at [1068, 94] on span "Open Filter Menu" at bounding box center [1070, 97] width 8 height 8
click at [1028, 164] on div at bounding box center [743, 305] width 1486 height 397
click at [1192, 97] on span "Open Filter Menu" at bounding box center [1191, 97] width 8 height 8
click at [1128, 177] on div at bounding box center [743, 305] width 1486 height 397
